Goal: Task Accomplishment & Management: Manage account settings

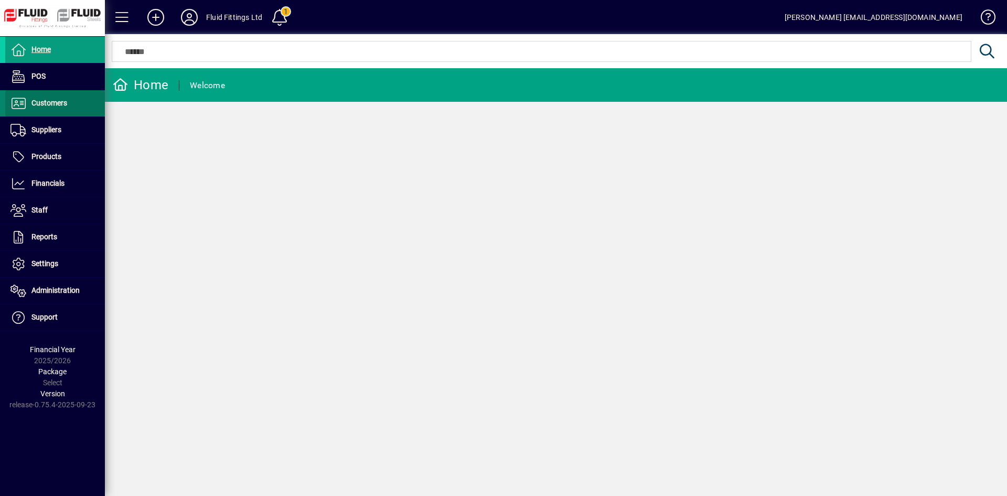
click at [42, 103] on span "Customers" at bounding box center [49, 103] width 36 height 8
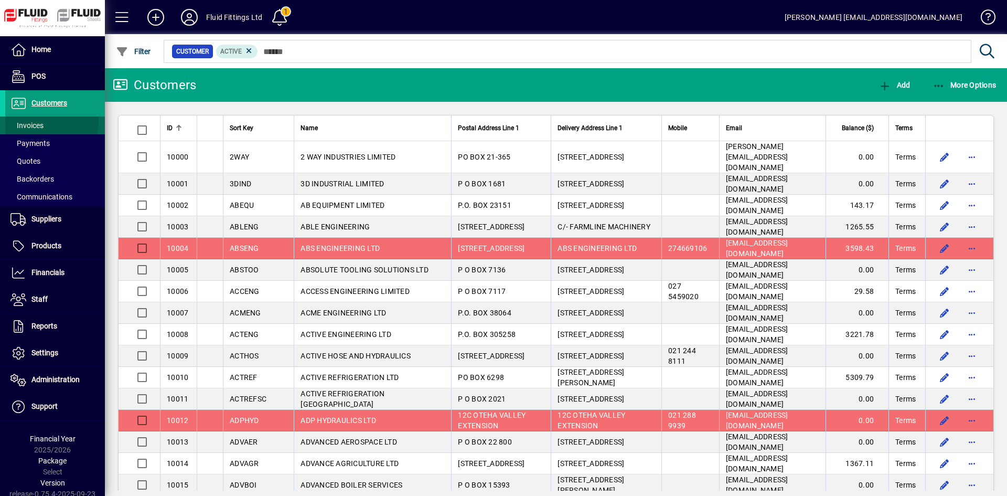
click at [42, 122] on span "Invoices" at bounding box center [26, 125] width 33 height 8
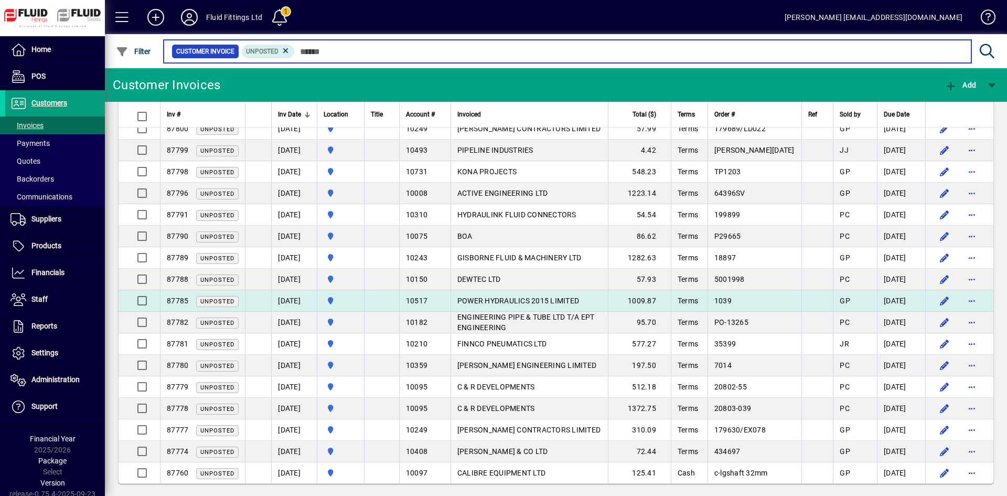
scroll to position [718, 0]
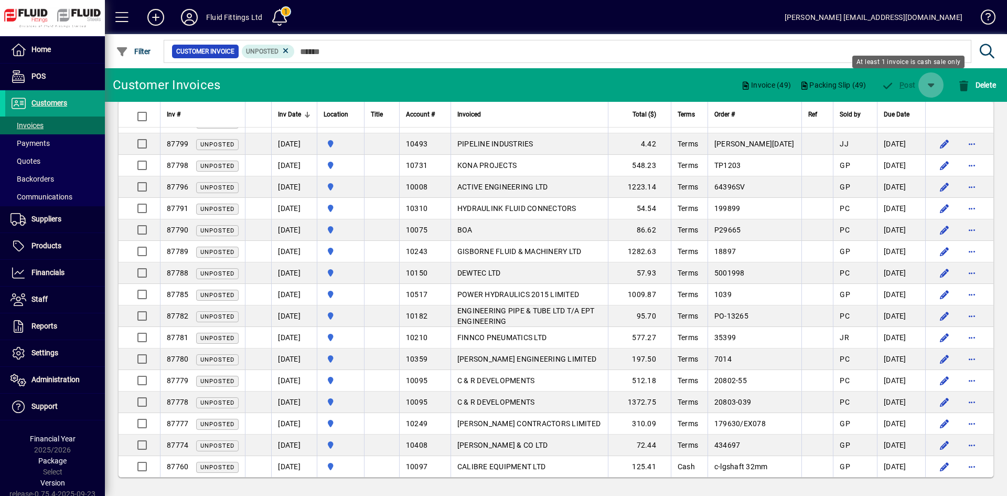
click at [927, 86] on span "button" at bounding box center [930, 84] width 25 height 25
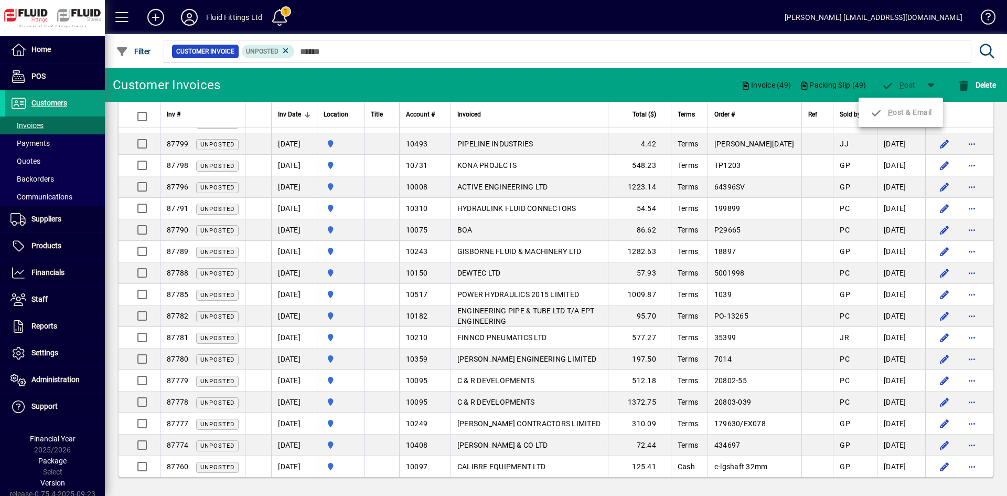
click at [928, 84] on div at bounding box center [503, 248] width 1007 height 496
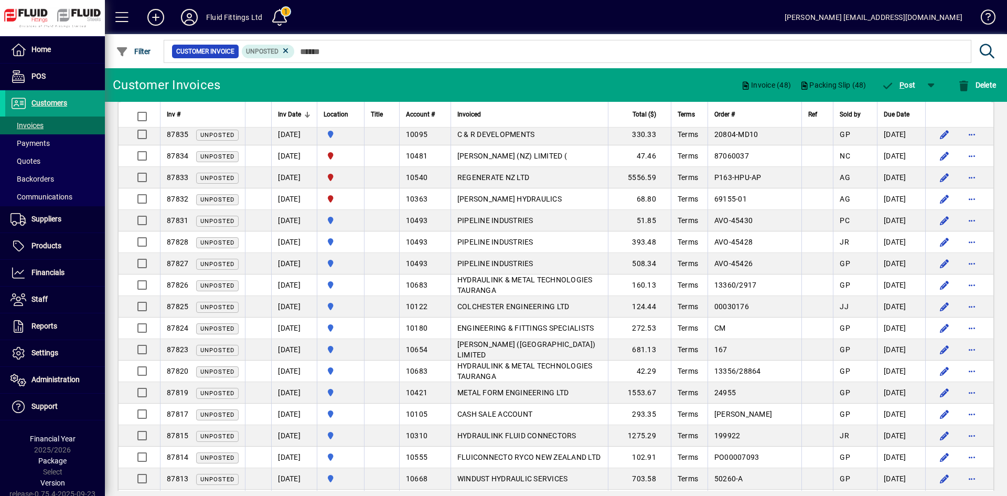
scroll to position [141, 0]
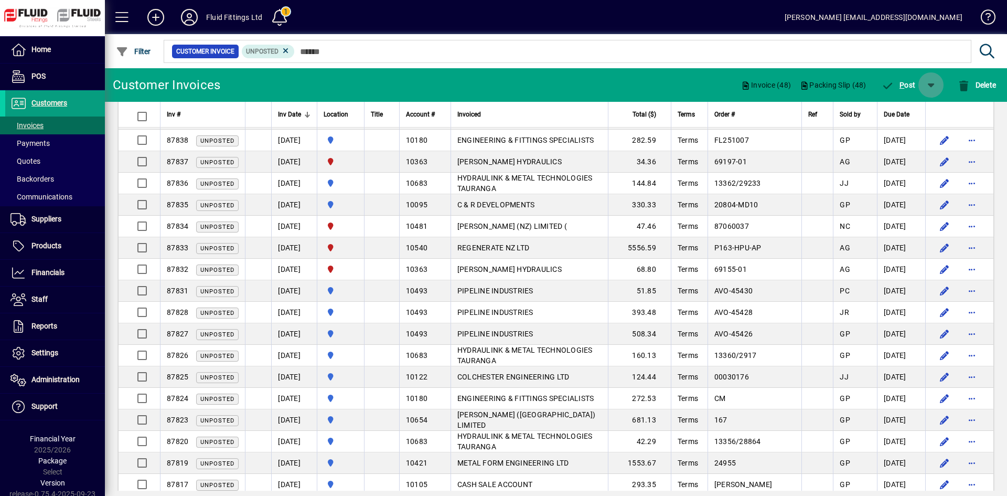
click at [930, 81] on span "button" at bounding box center [930, 84] width 25 height 25
click at [930, 82] on div at bounding box center [503, 248] width 1007 height 496
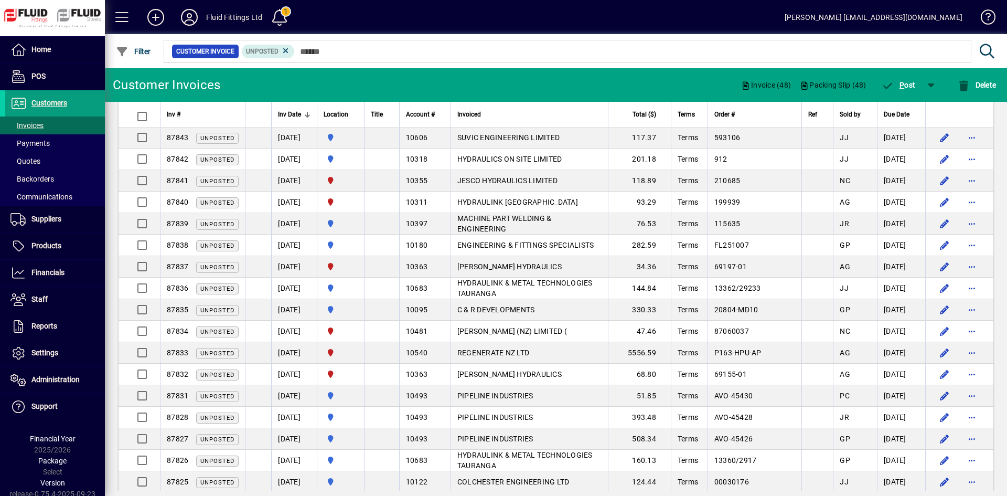
scroll to position [0, 0]
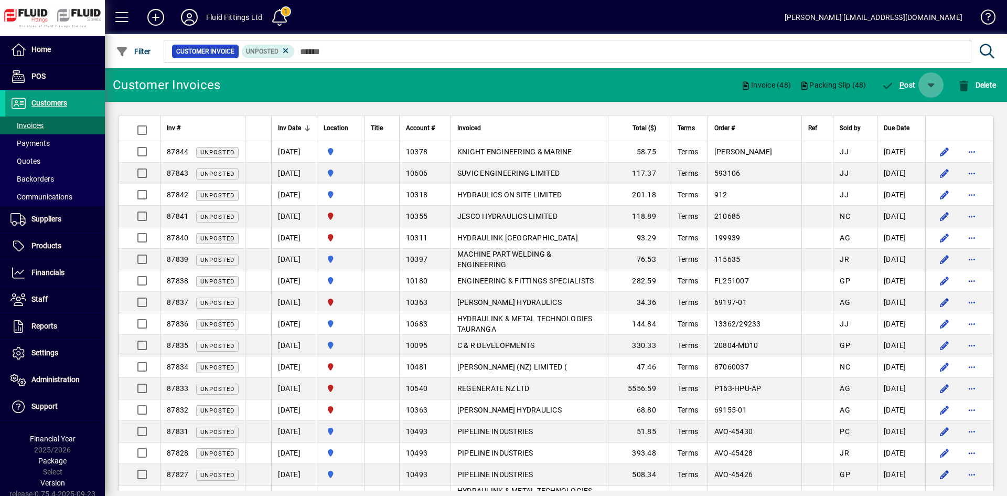
click at [931, 84] on span "button" at bounding box center [930, 84] width 25 height 25
click at [933, 84] on div at bounding box center [503, 248] width 1007 height 496
click at [65, 377] on span "Administration" at bounding box center [55, 379] width 48 height 8
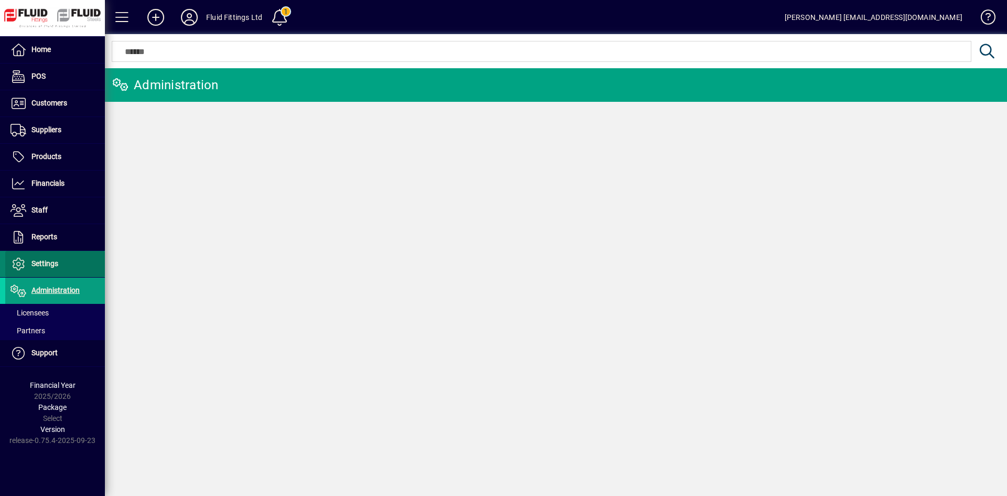
click at [38, 264] on span "Settings" at bounding box center [44, 263] width 27 height 8
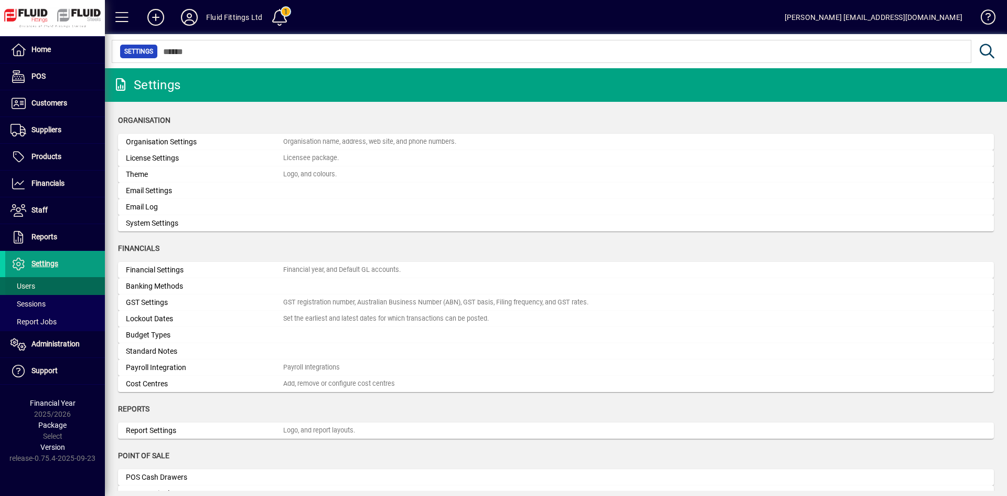
click at [28, 285] on span "Users" at bounding box center [22, 286] width 25 height 8
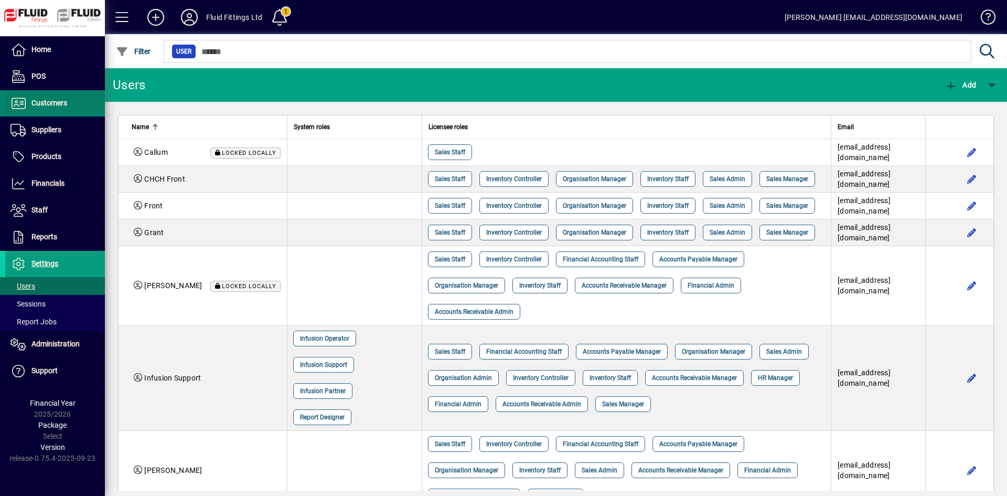
click at [37, 102] on span "Customers" at bounding box center [49, 103] width 36 height 8
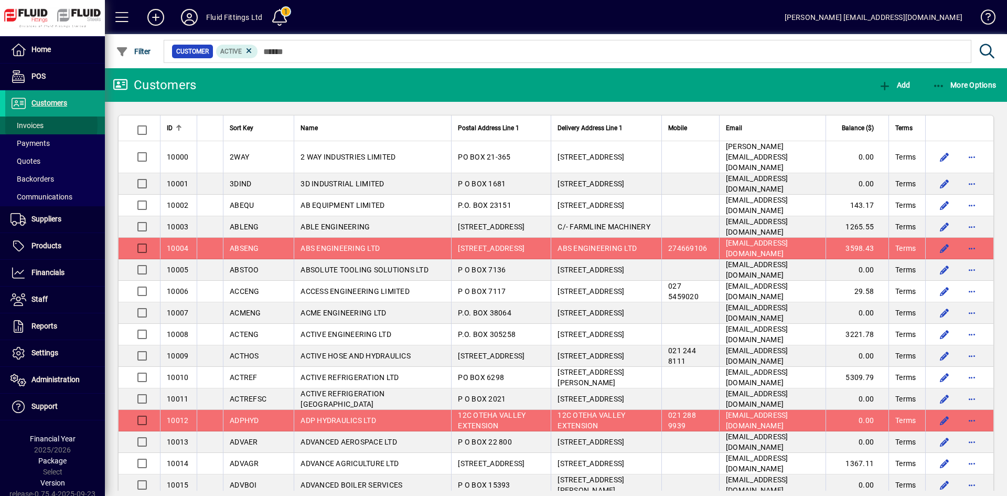
click at [31, 125] on span "Invoices" at bounding box center [26, 125] width 33 height 8
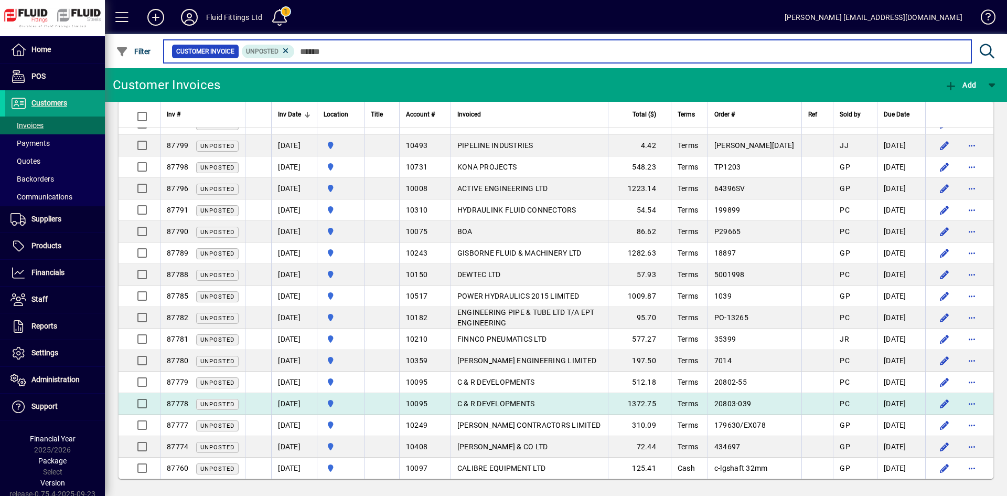
scroll to position [718, 0]
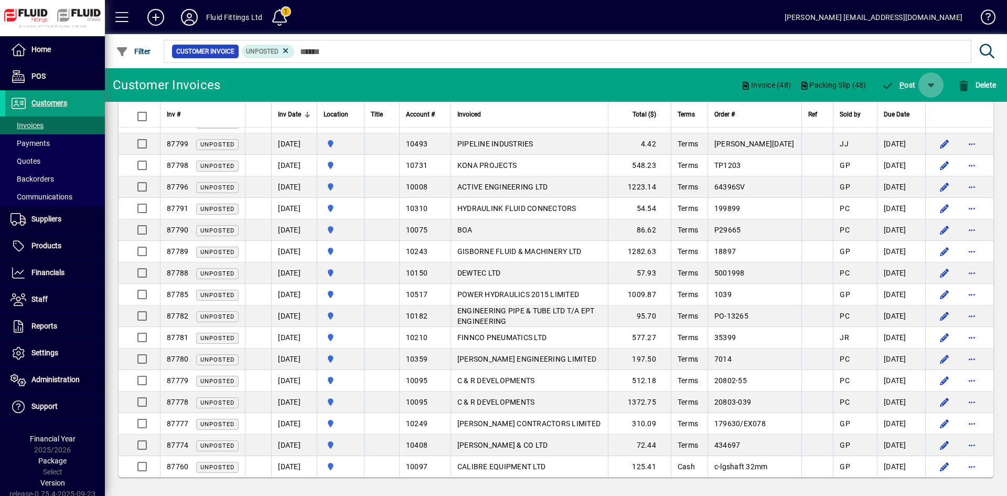
click at [929, 78] on span "button" at bounding box center [930, 84] width 25 height 25
click at [930, 83] on div at bounding box center [503, 248] width 1007 height 496
click at [926, 82] on span "button" at bounding box center [930, 84] width 25 height 25
click at [928, 82] on div at bounding box center [503, 248] width 1007 height 496
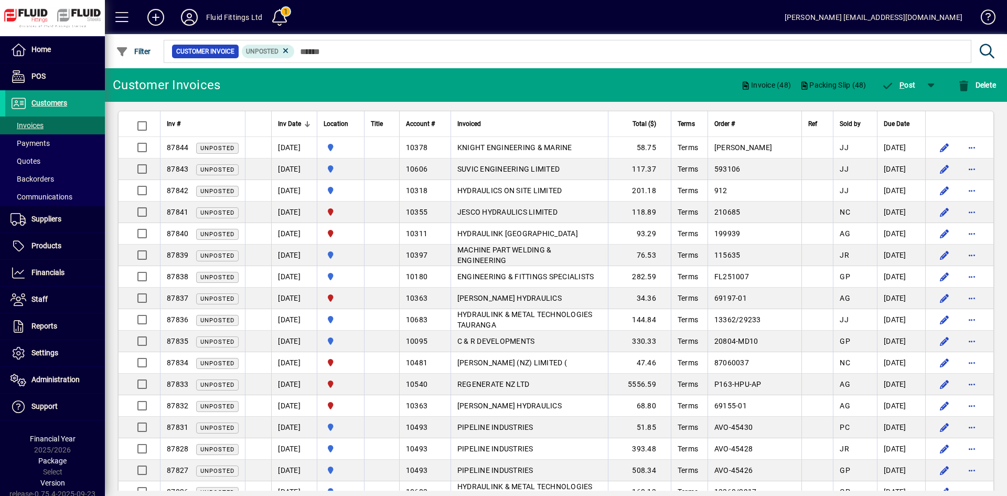
scroll to position [0, 0]
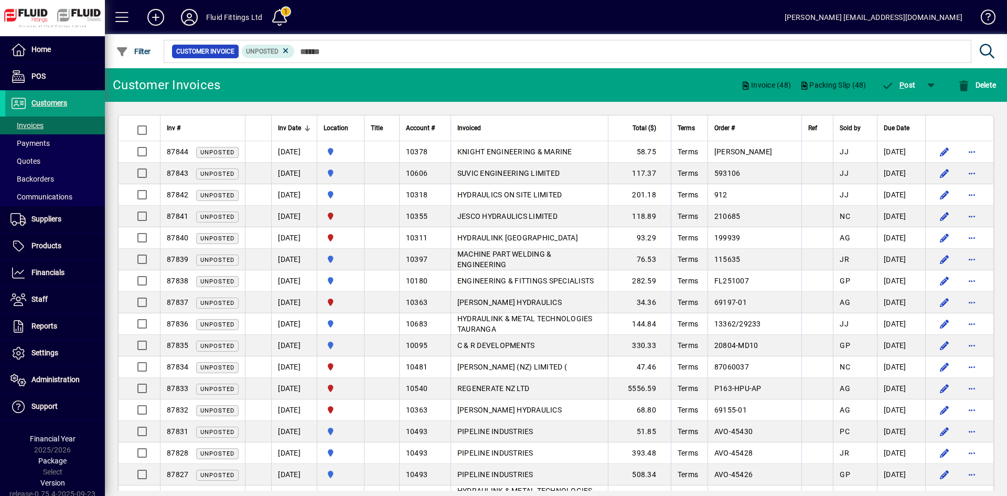
click at [188, 15] on icon at bounding box center [189, 17] width 21 height 17
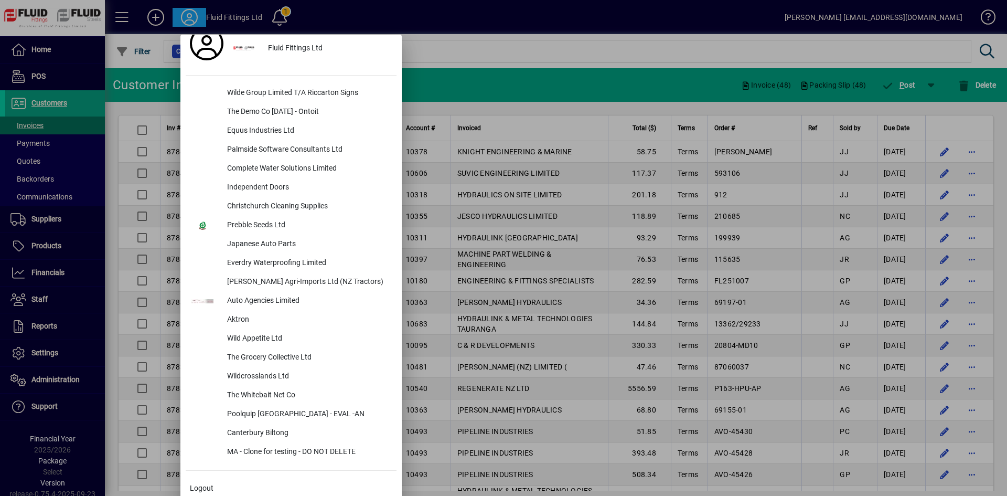
scroll to position [27, 0]
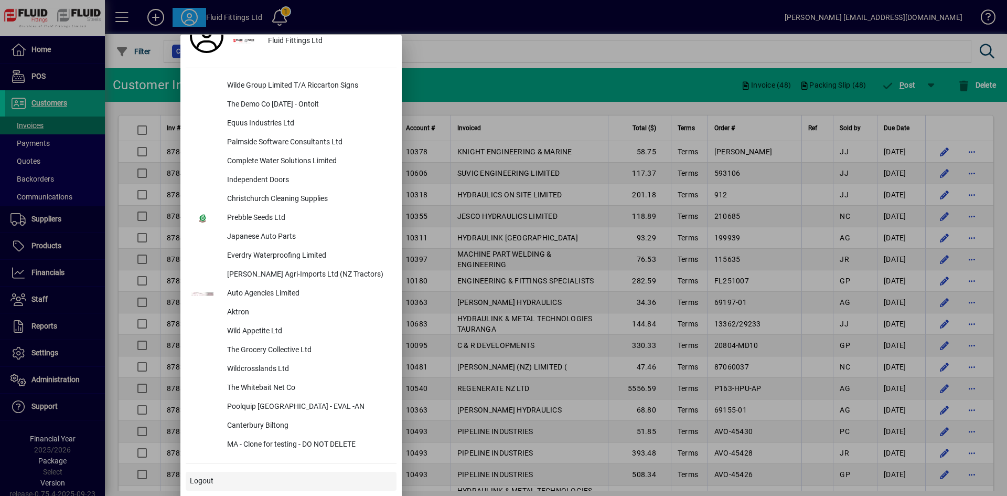
click at [220, 474] on span at bounding box center [291, 480] width 211 height 25
